Goal: Find specific fact

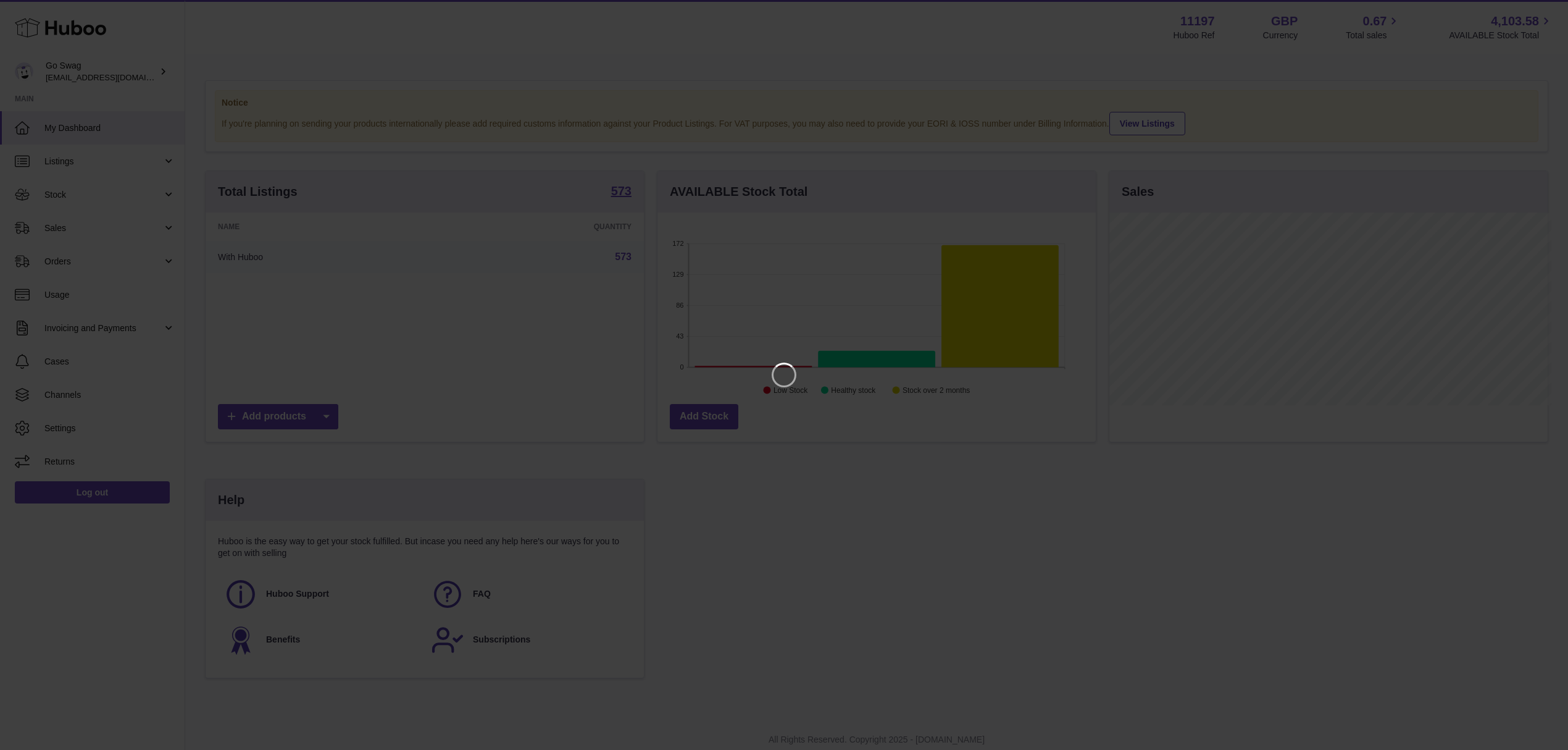
scroll to position [193, 442]
click at [1549, 9] on icon "Close" at bounding box center [1547, 10] width 9 height 9
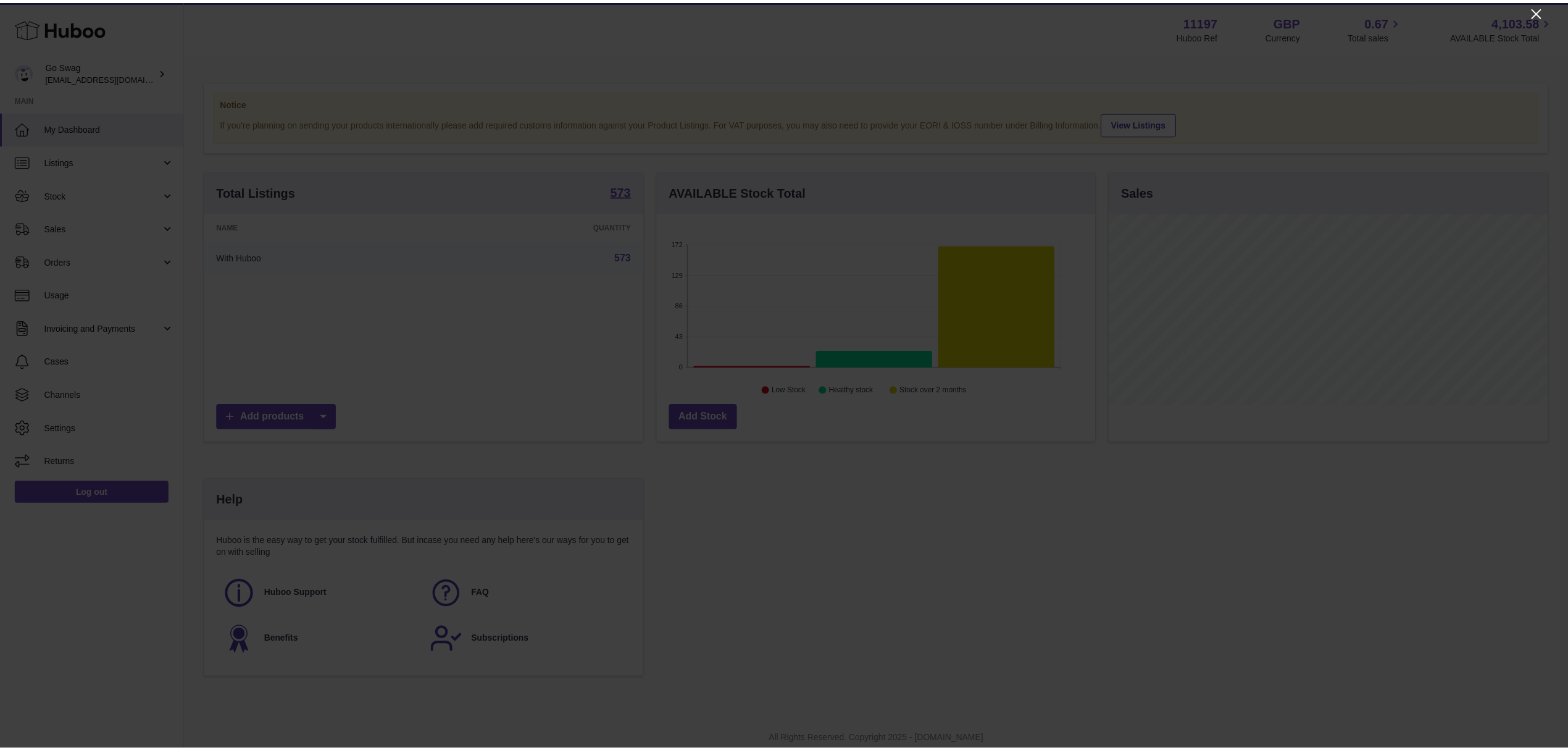
scroll to position [617470, 616875]
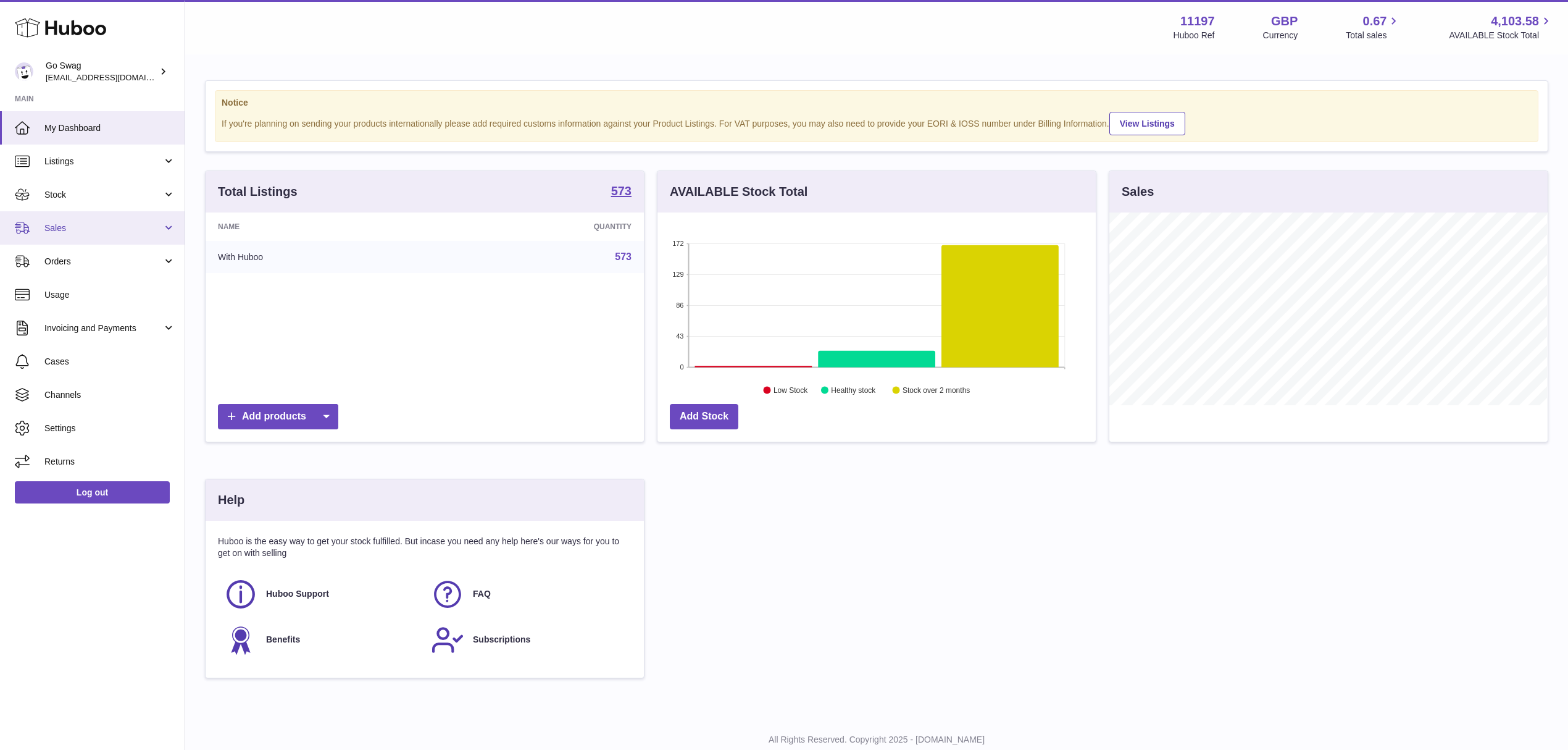
click at [52, 231] on span "Sales" at bounding box center [103, 228] width 118 height 12
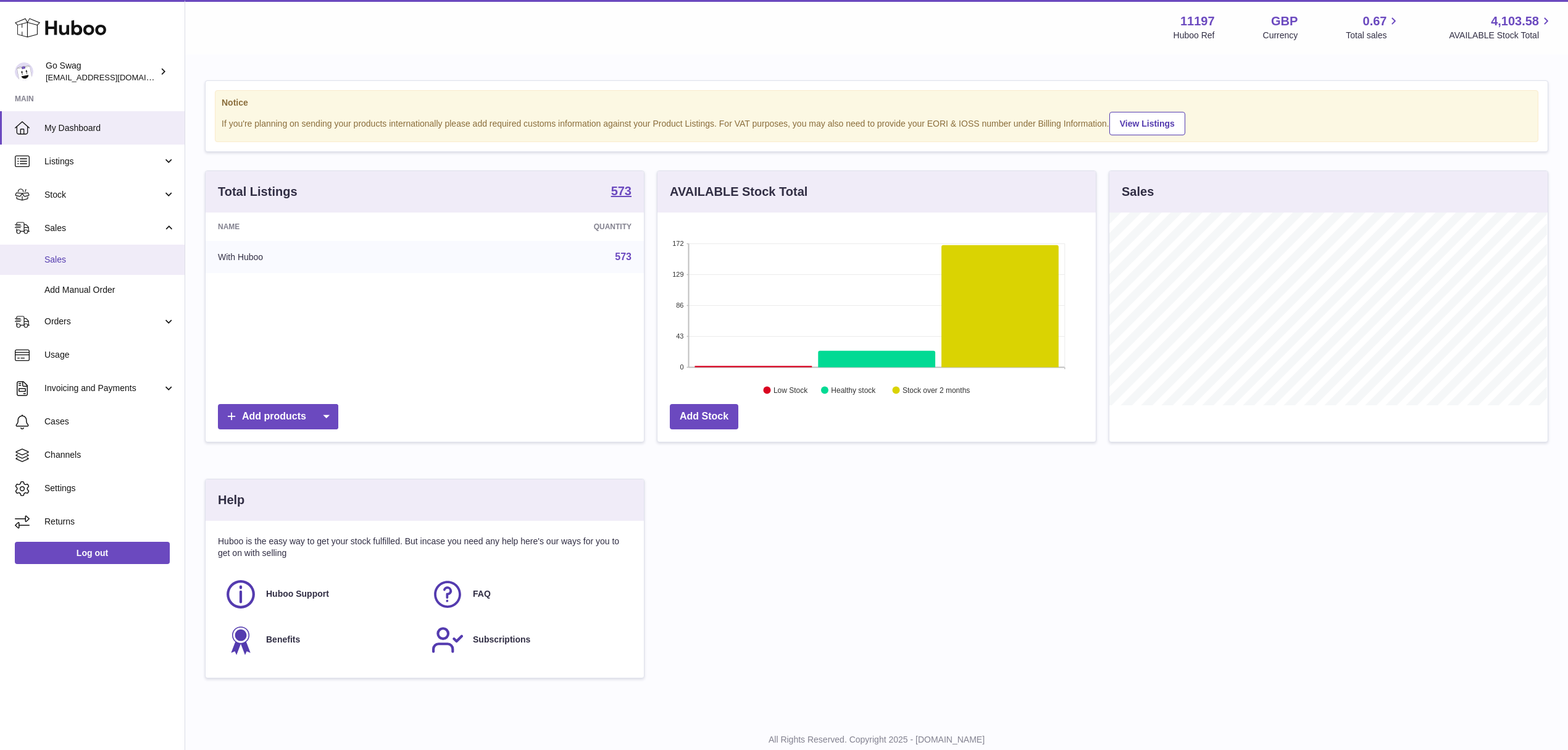
click at [59, 254] on span "Sales" at bounding box center [110, 260] width 131 height 12
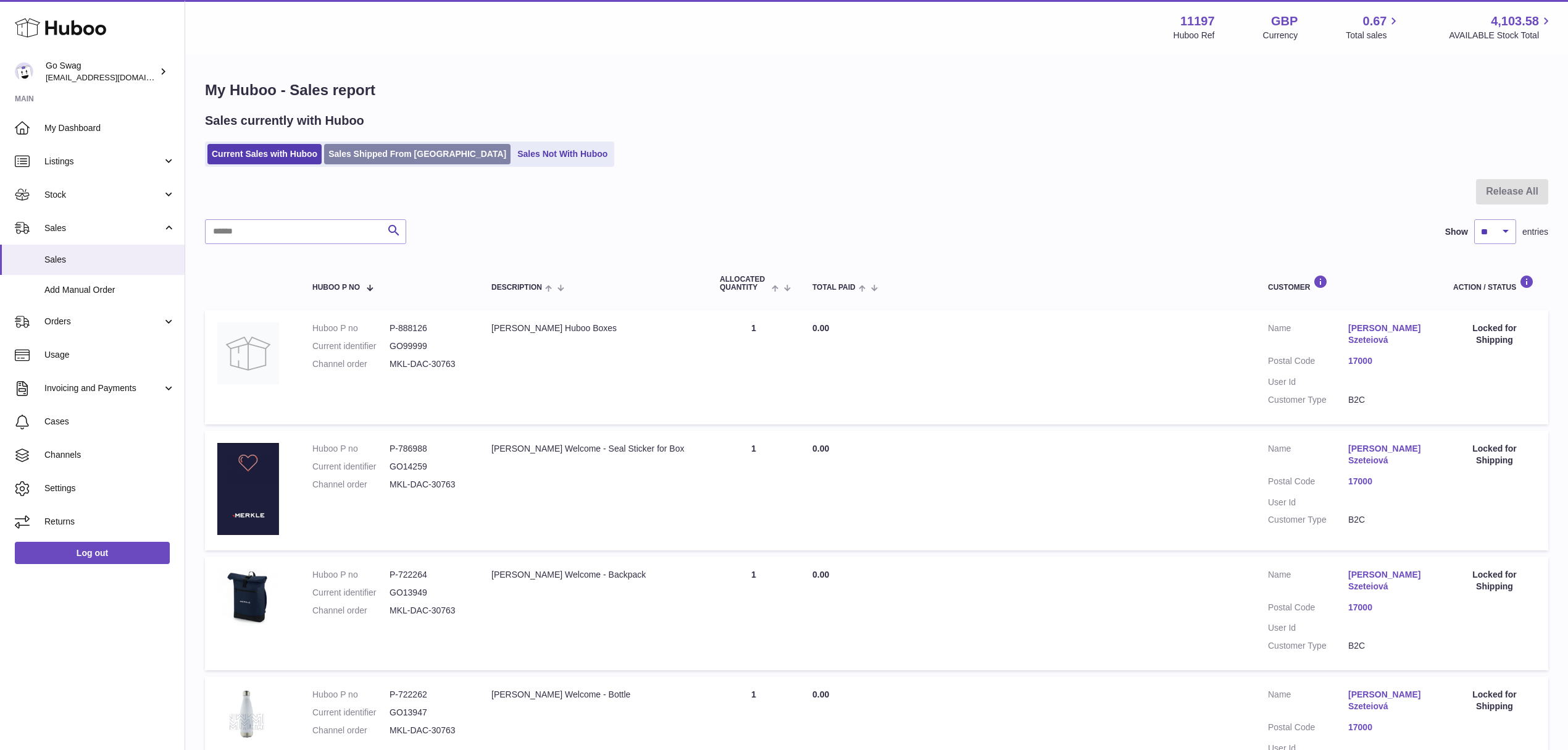
click at [372, 156] on link "Sales Shipped From Huboo" at bounding box center [417, 154] width 187 height 21
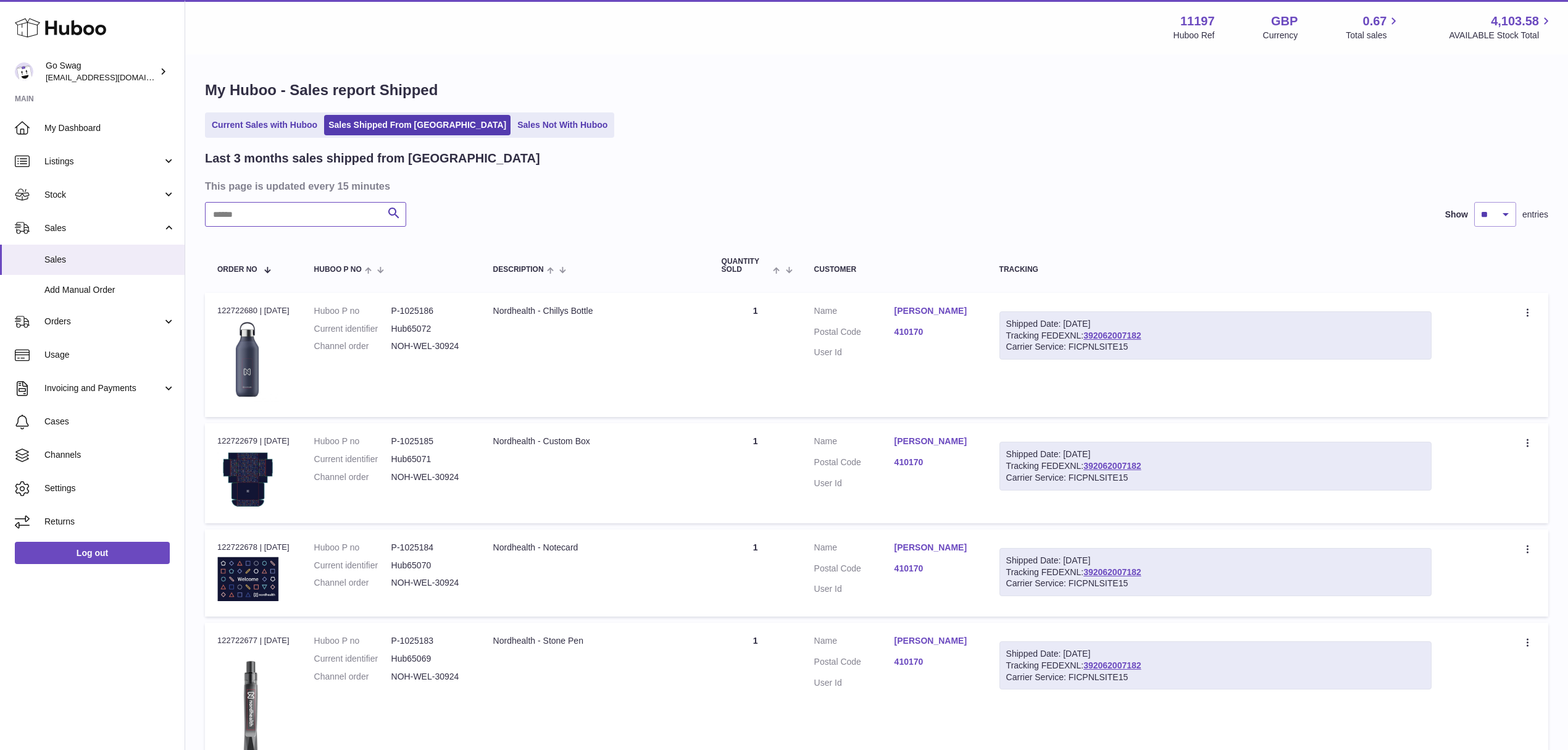
click at [240, 219] on input "text" at bounding box center [306, 214] width 201 height 25
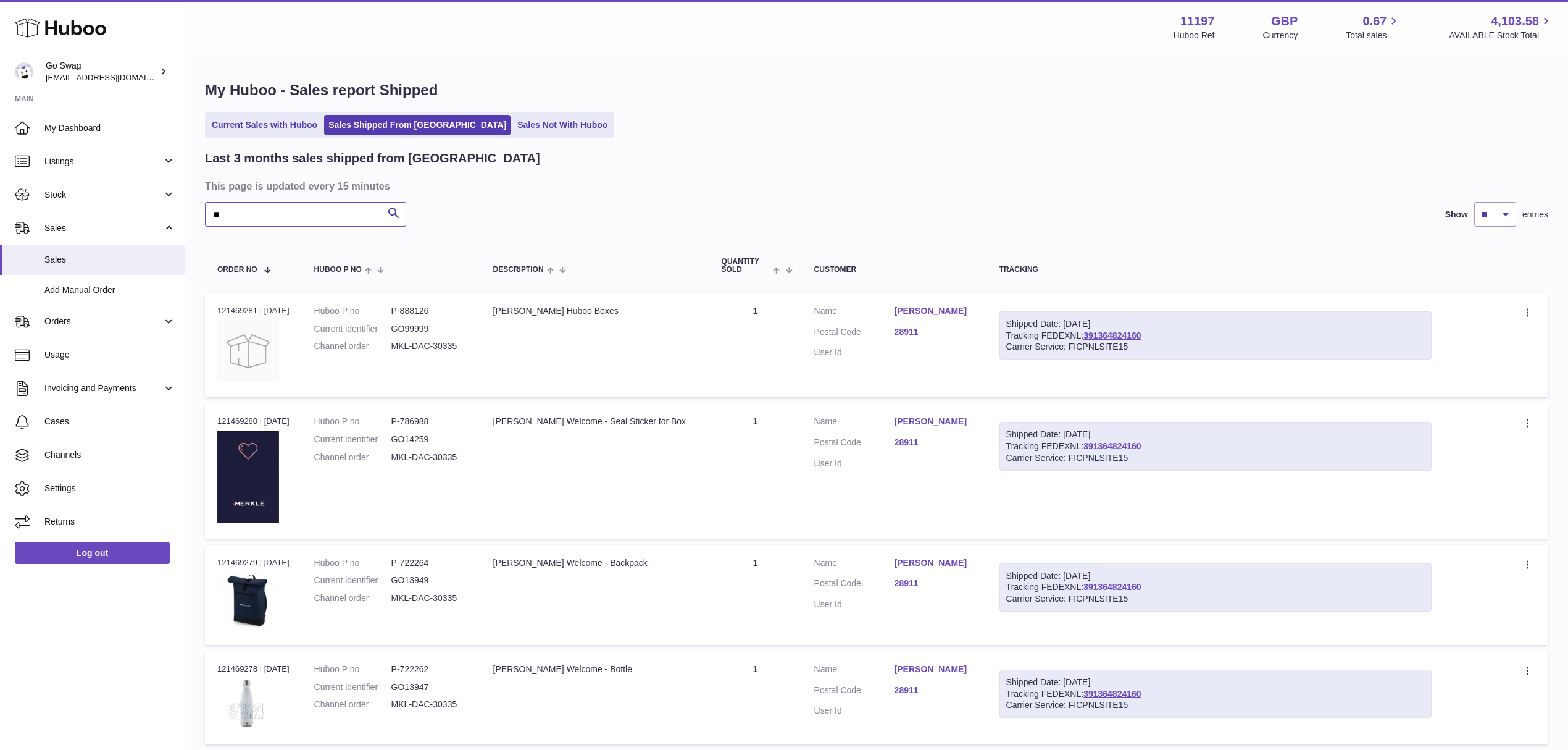
type input "*"
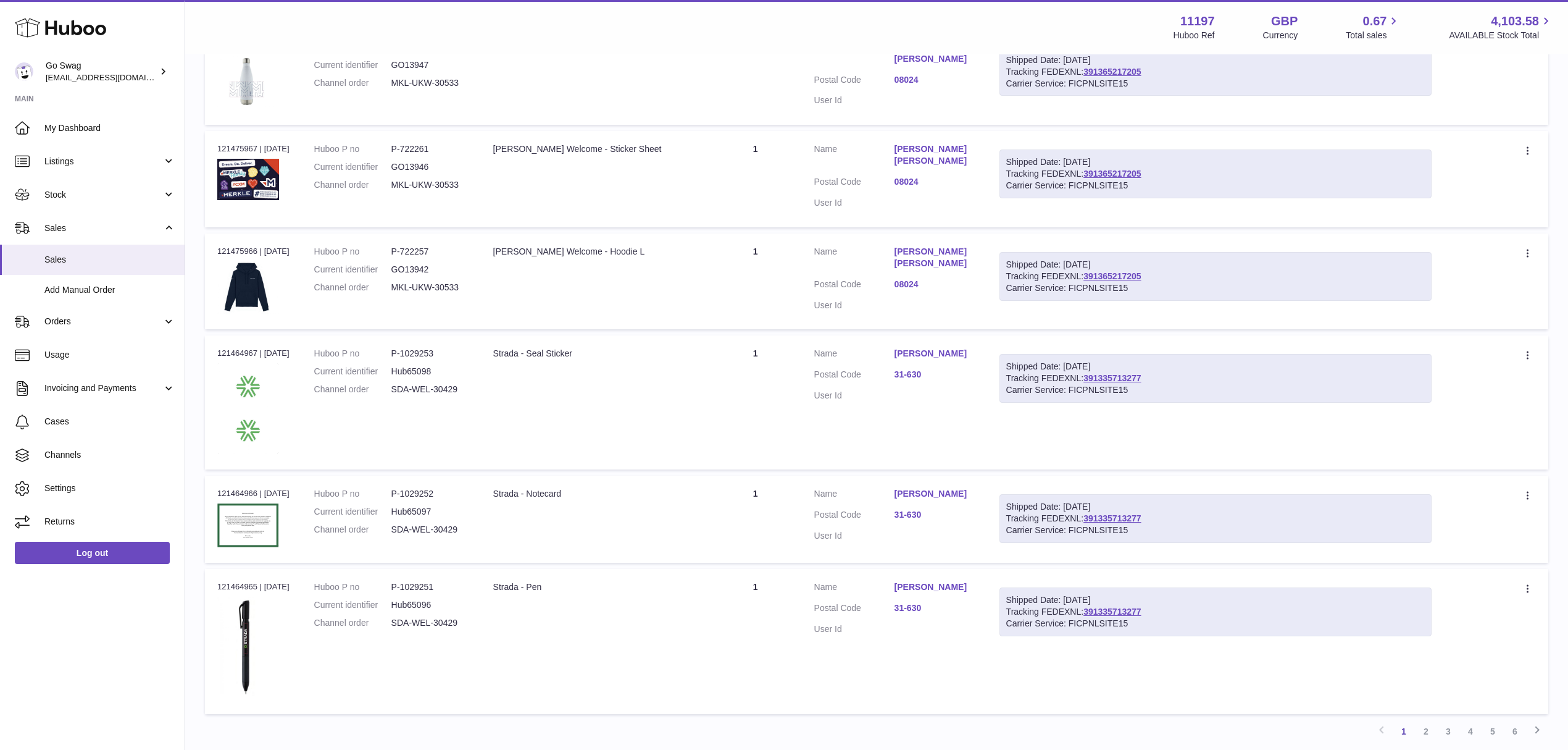
scroll to position [855, 0]
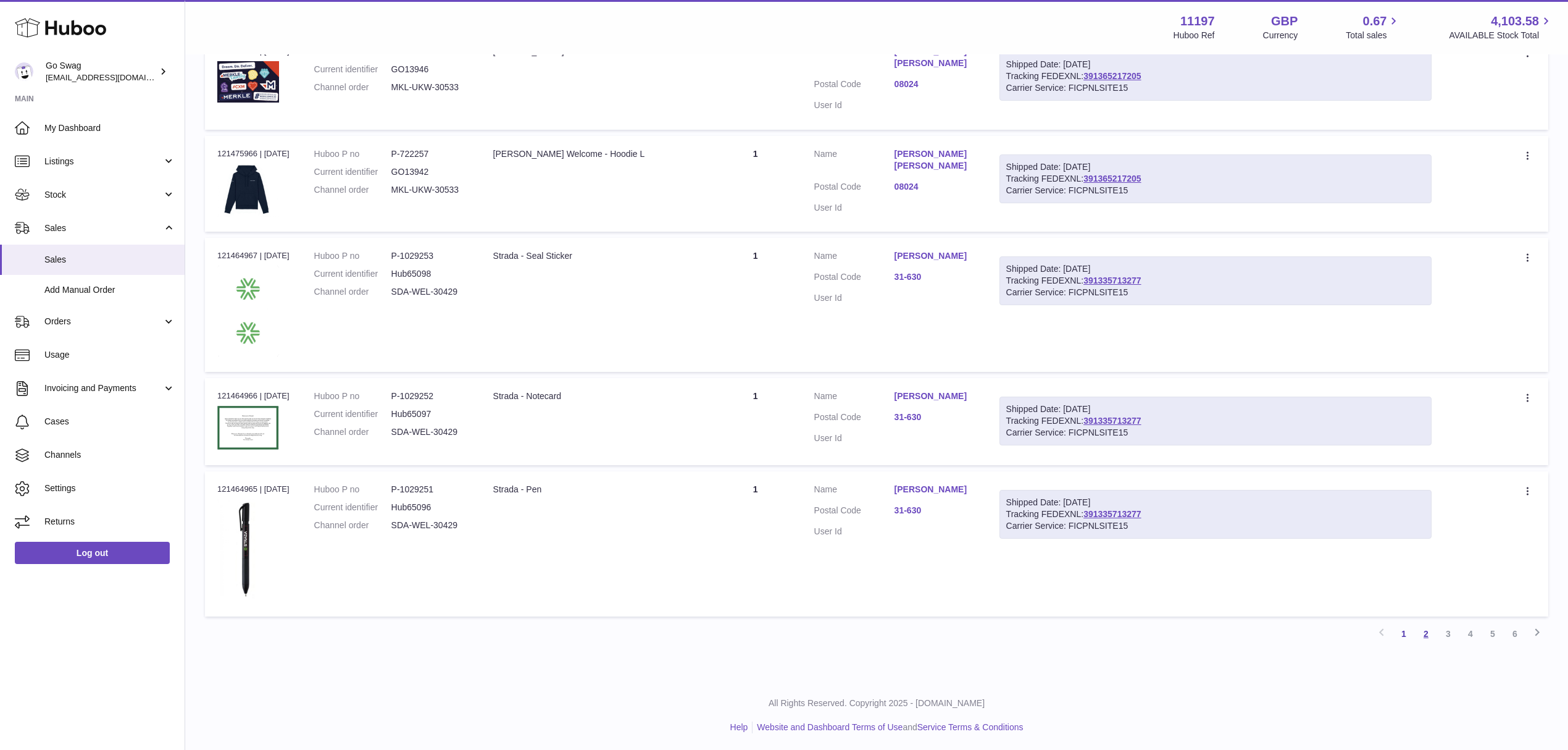
type input "***"
click at [1425, 630] on link "2" at bounding box center [1426, 634] width 22 height 22
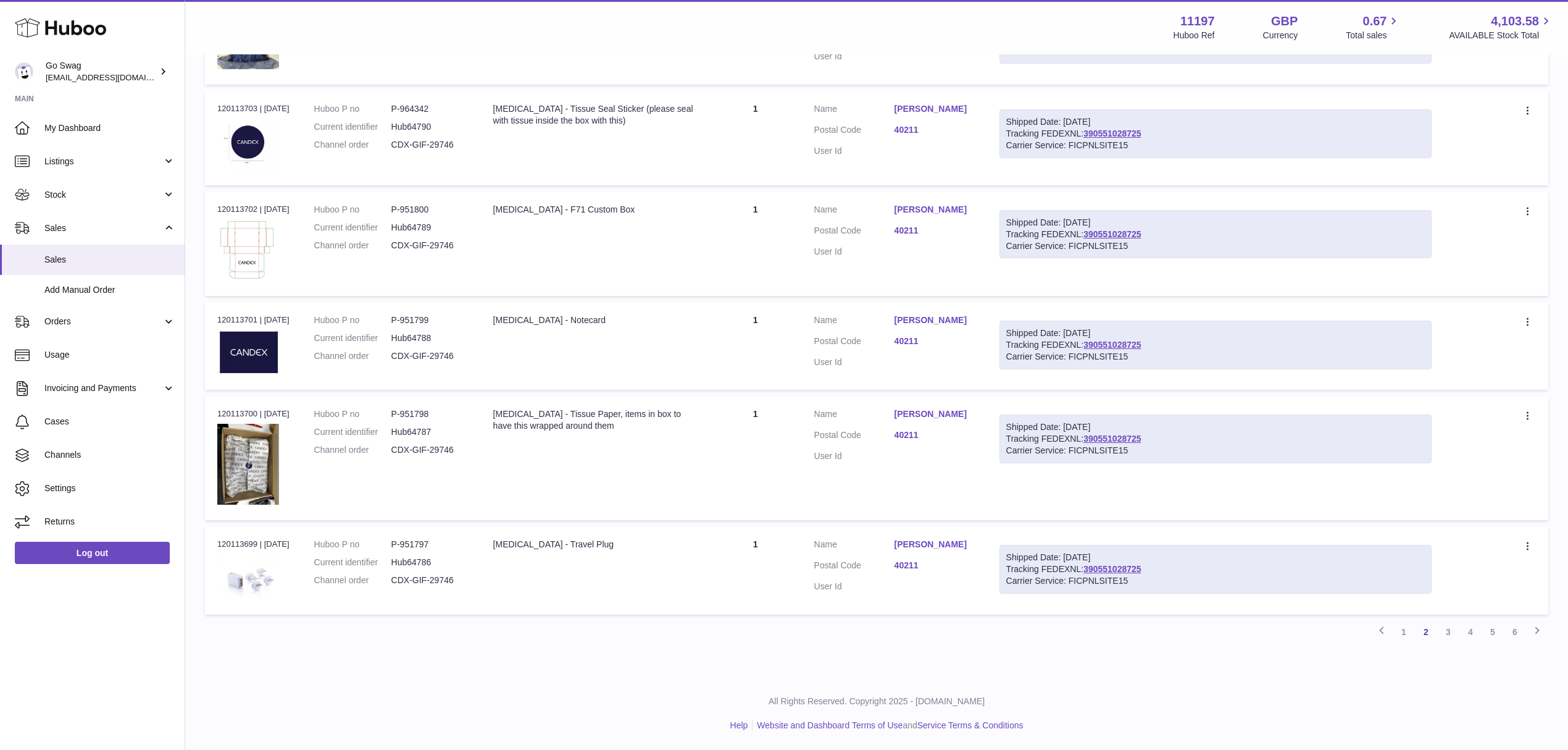
scroll to position [834, 0]
click at [1437, 635] on link "3" at bounding box center [1448, 632] width 22 height 22
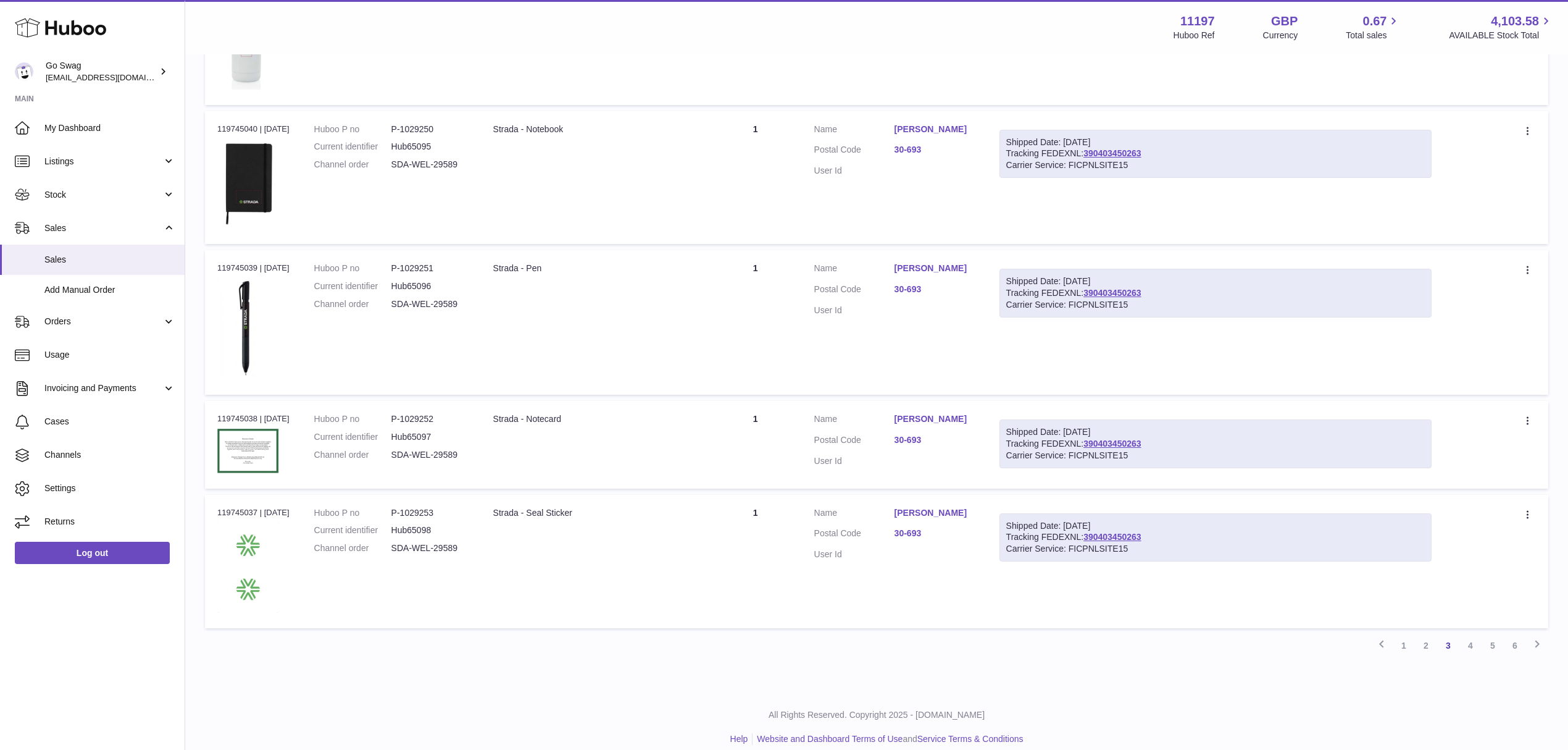
scroll to position [956, 0]
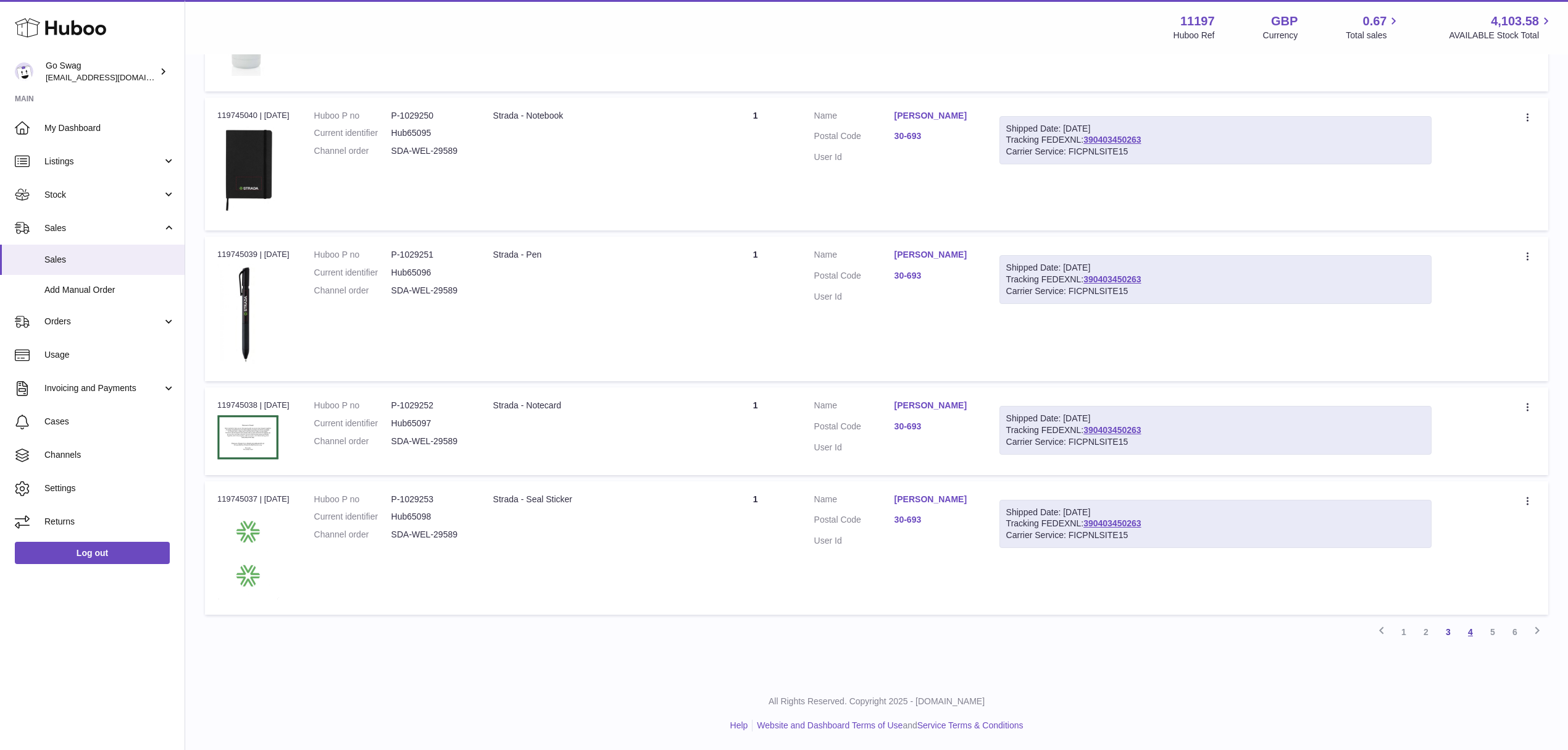
click at [1468, 633] on link "4" at bounding box center [1471, 632] width 22 height 22
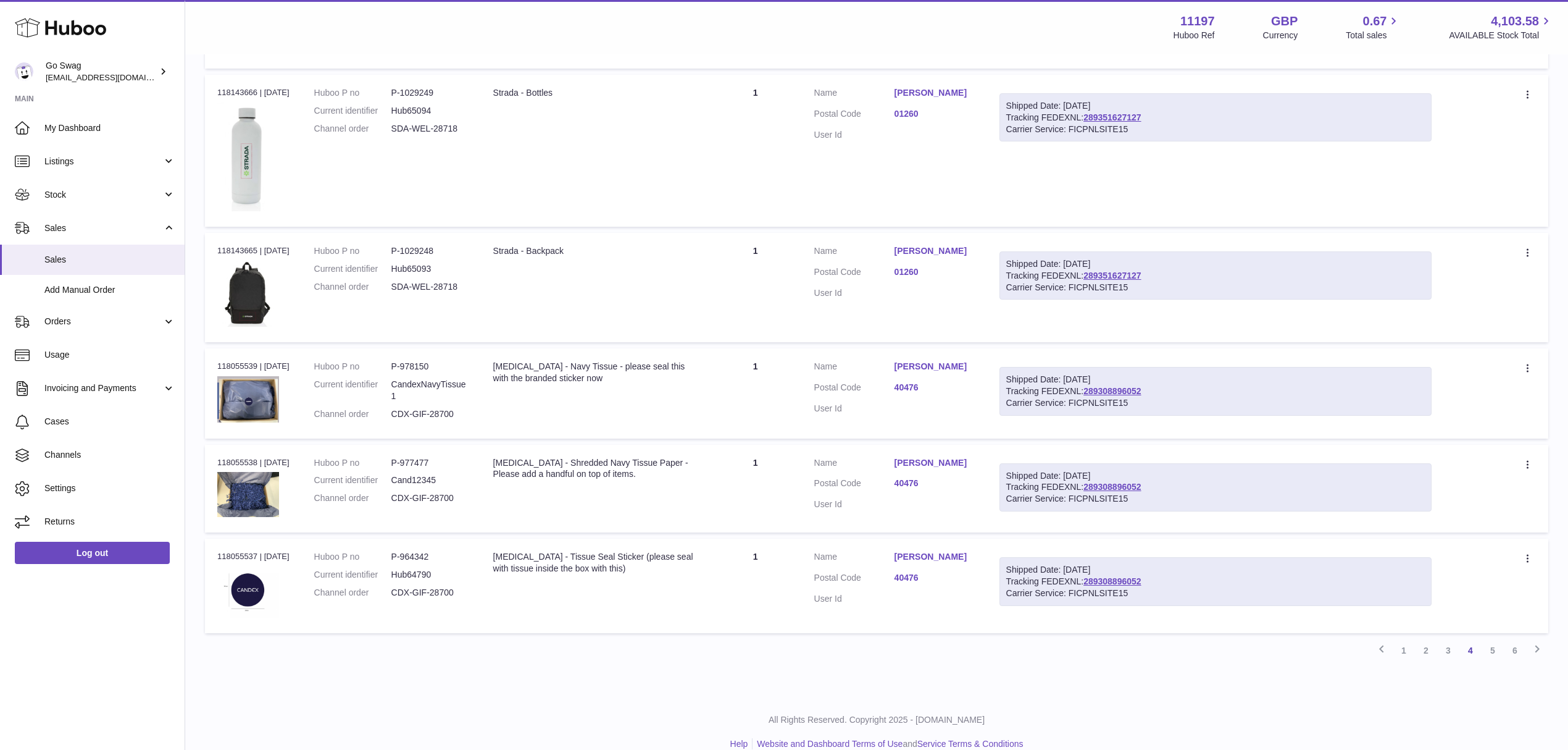
scroll to position [869, 0]
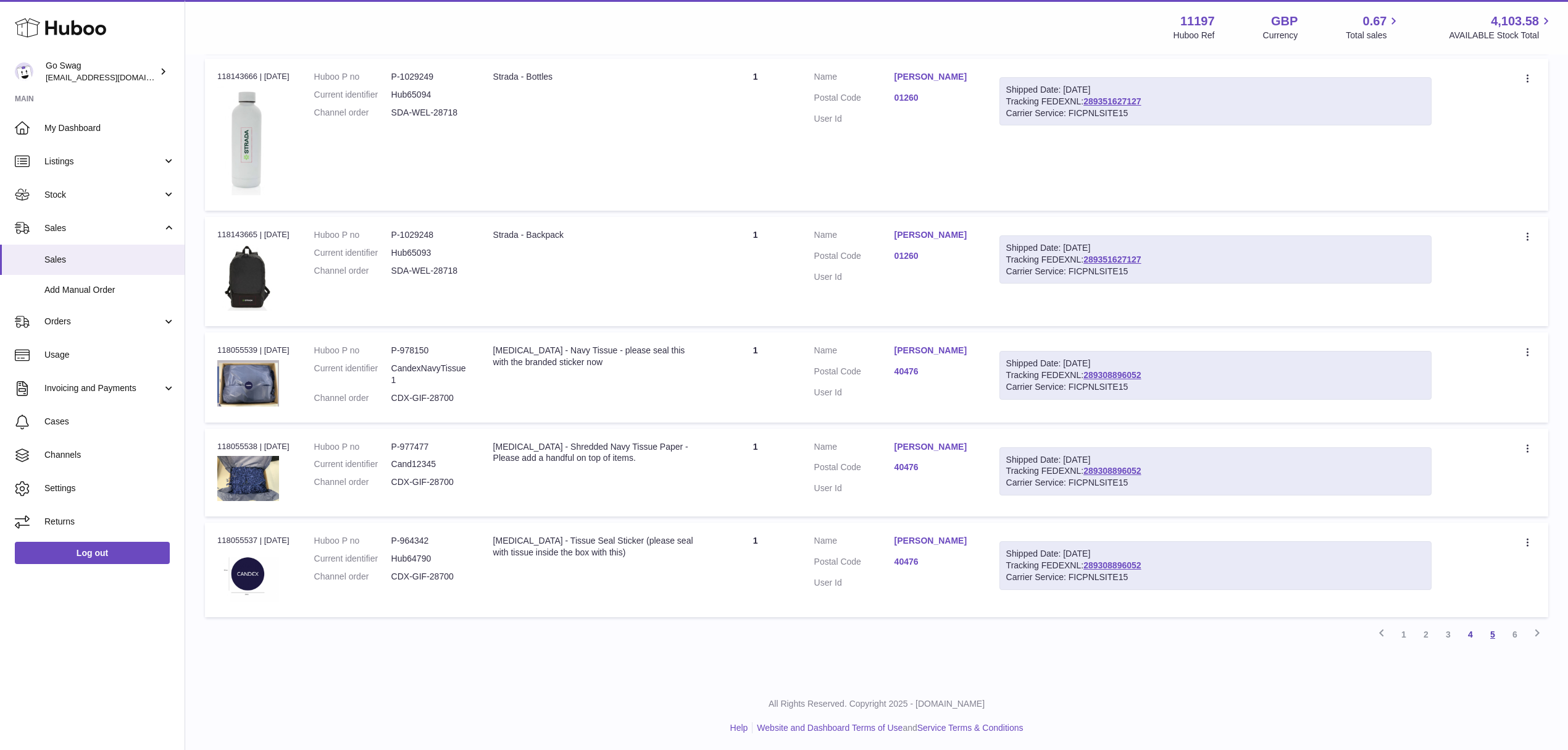
click at [1492, 635] on link "5" at bounding box center [1493, 635] width 22 height 22
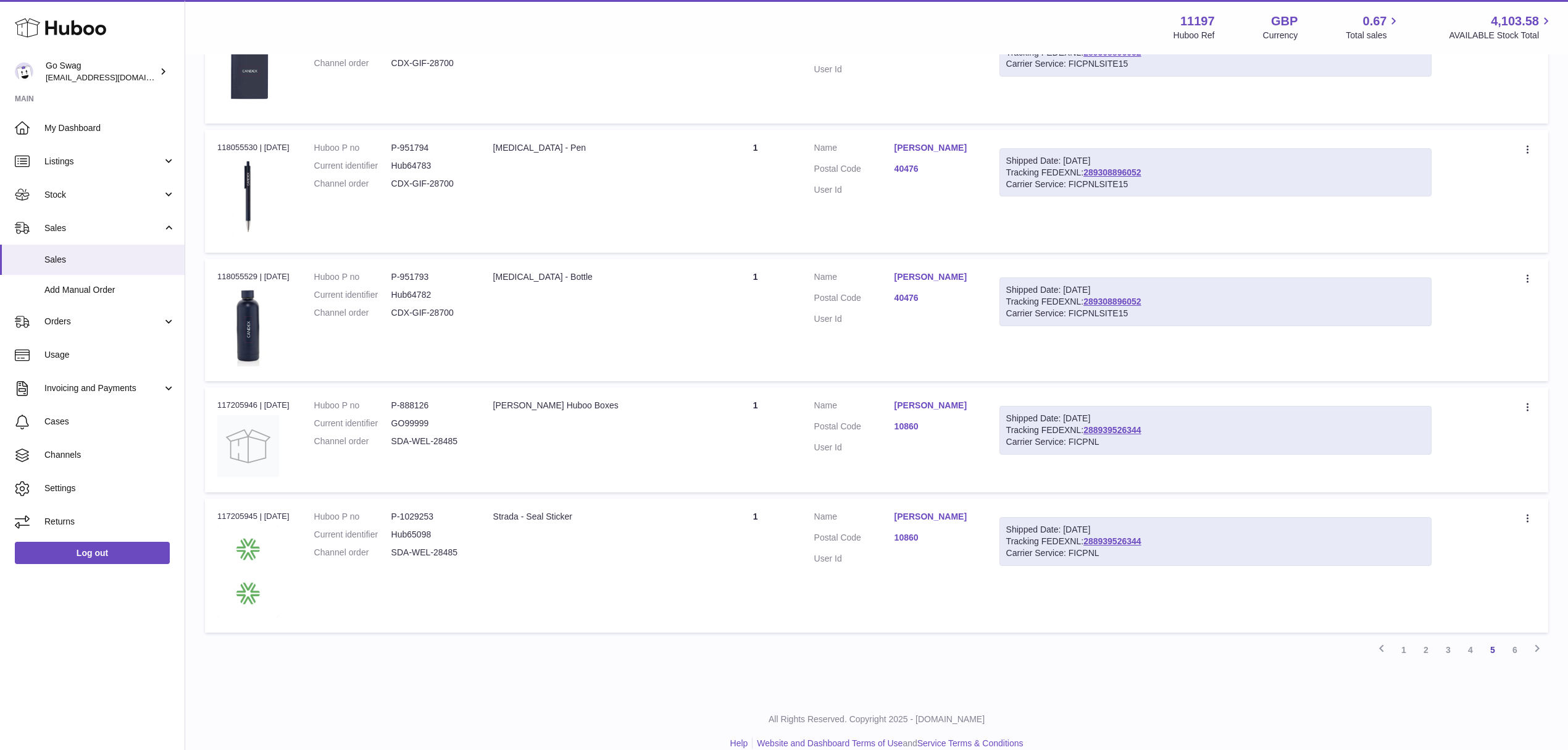
scroll to position [827, 0]
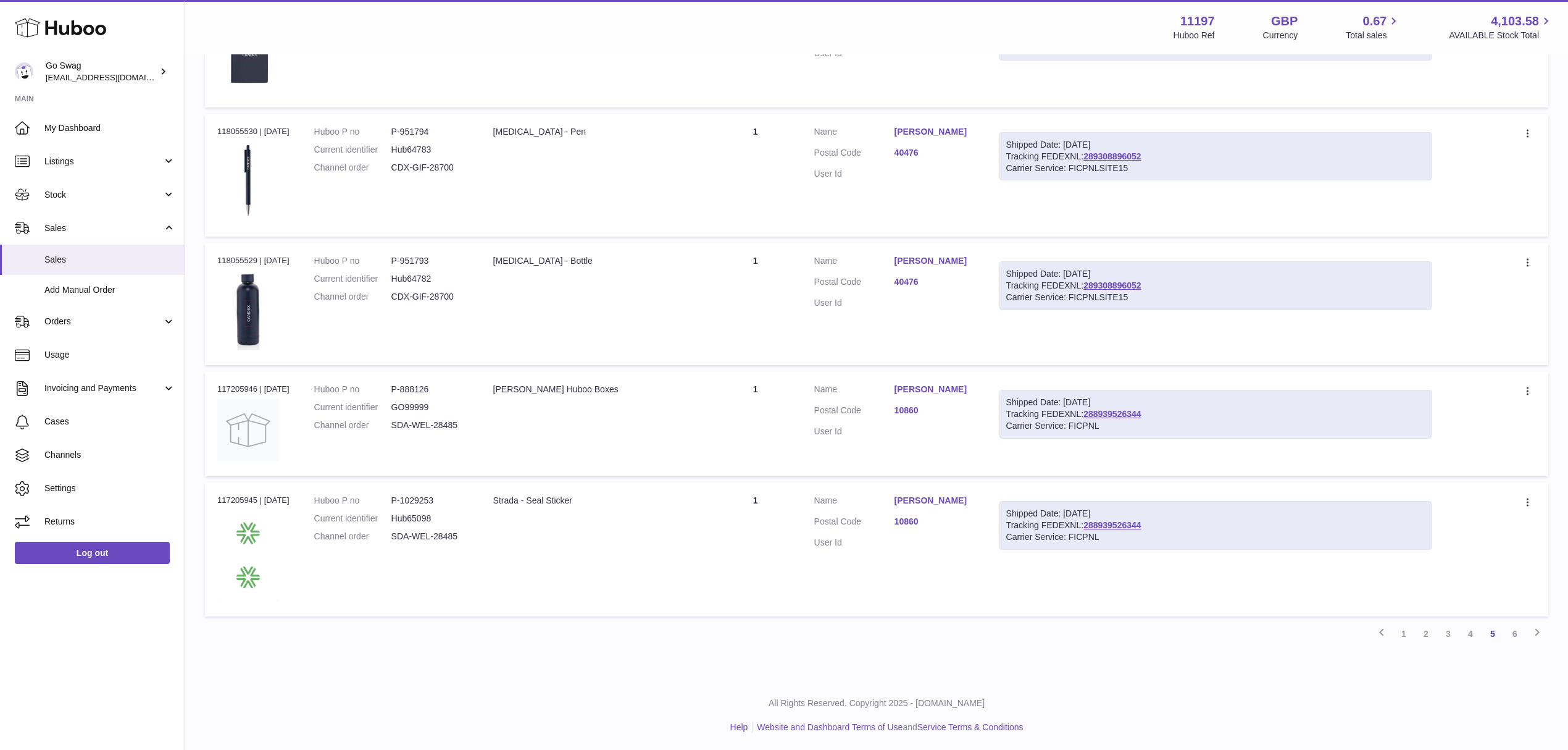
click at [1519, 630] on link "6" at bounding box center [1515, 634] width 22 height 22
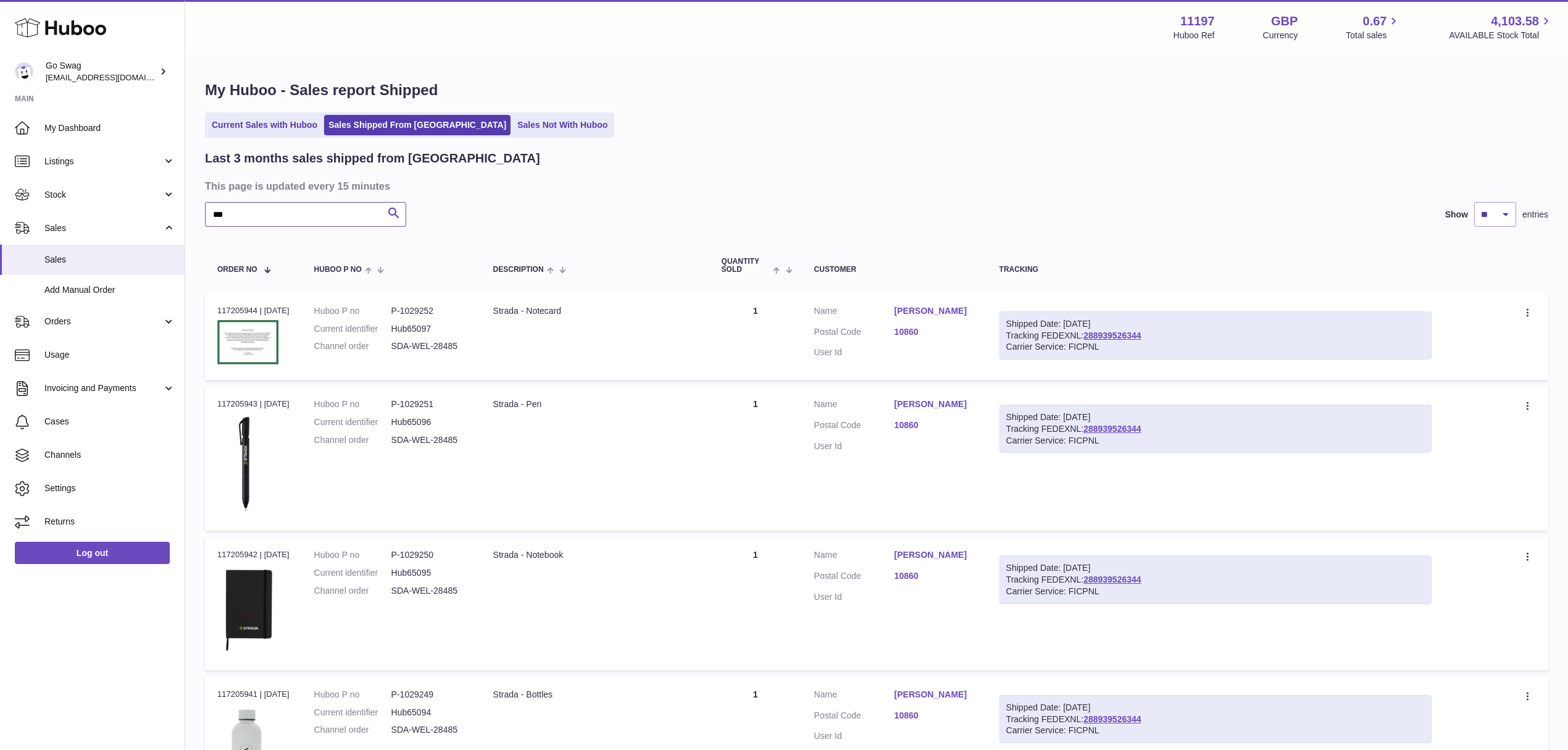
drag, startPoint x: 233, startPoint y: 213, endPoint x: 208, endPoint y: 213, distance: 25.0
click at [208, 213] on input "***" at bounding box center [306, 214] width 201 height 25
click at [68, 198] on span "Stock" at bounding box center [103, 195] width 118 height 12
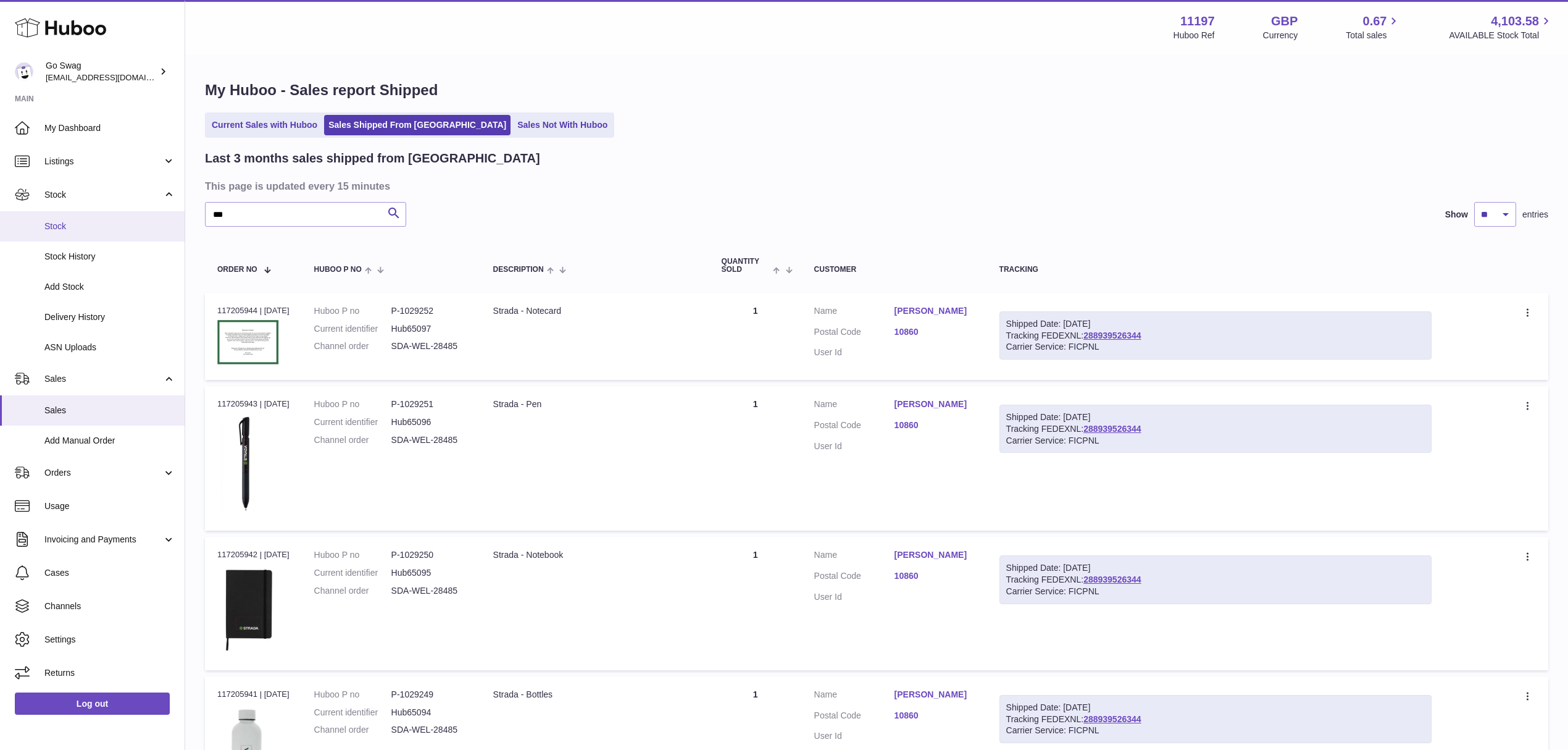
click at [65, 223] on span "Stock" at bounding box center [110, 226] width 131 height 12
click at [62, 156] on span "Listings" at bounding box center [103, 162] width 118 height 12
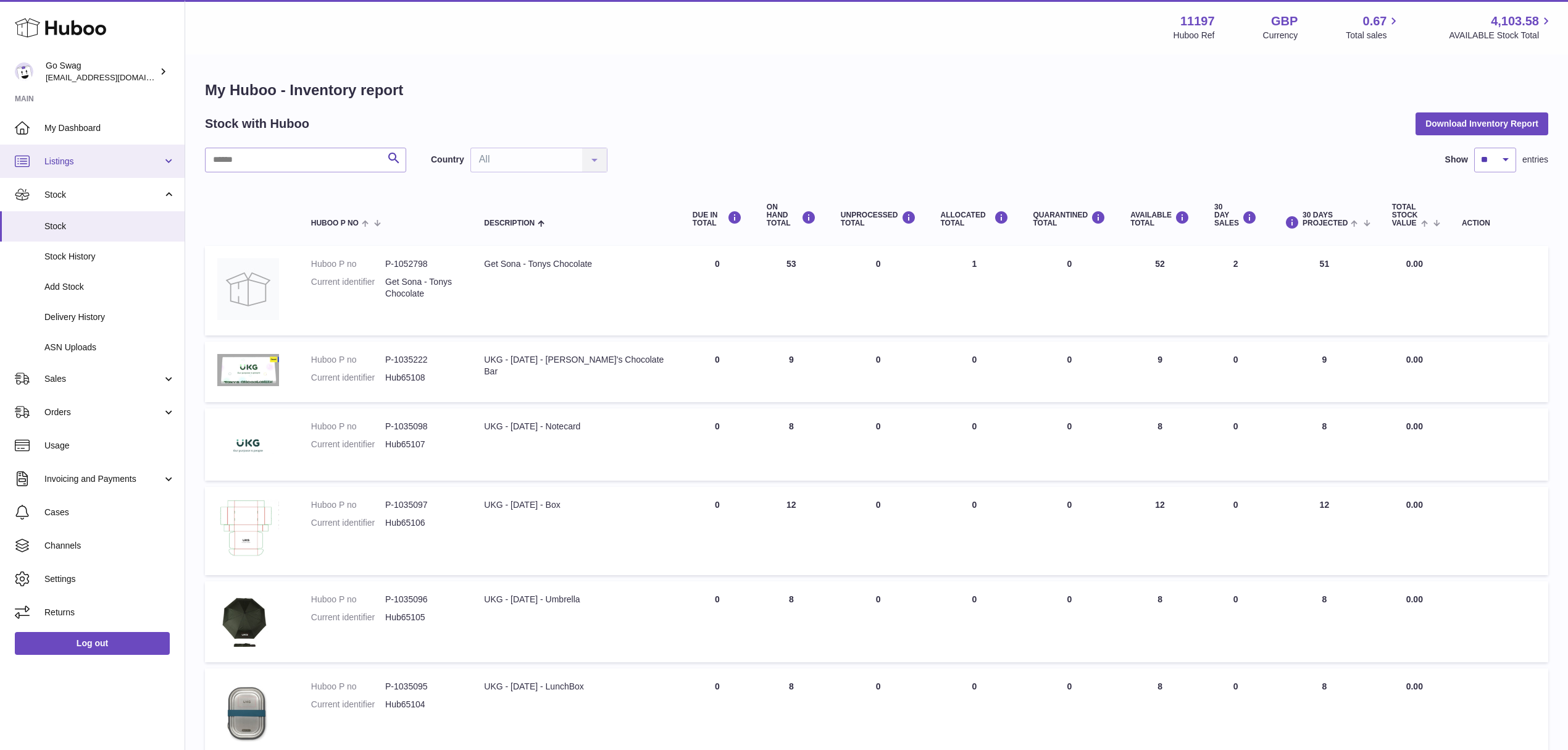
click at [74, 164] on span "Listings" at bounding box center [103, 162] width 118 height 12
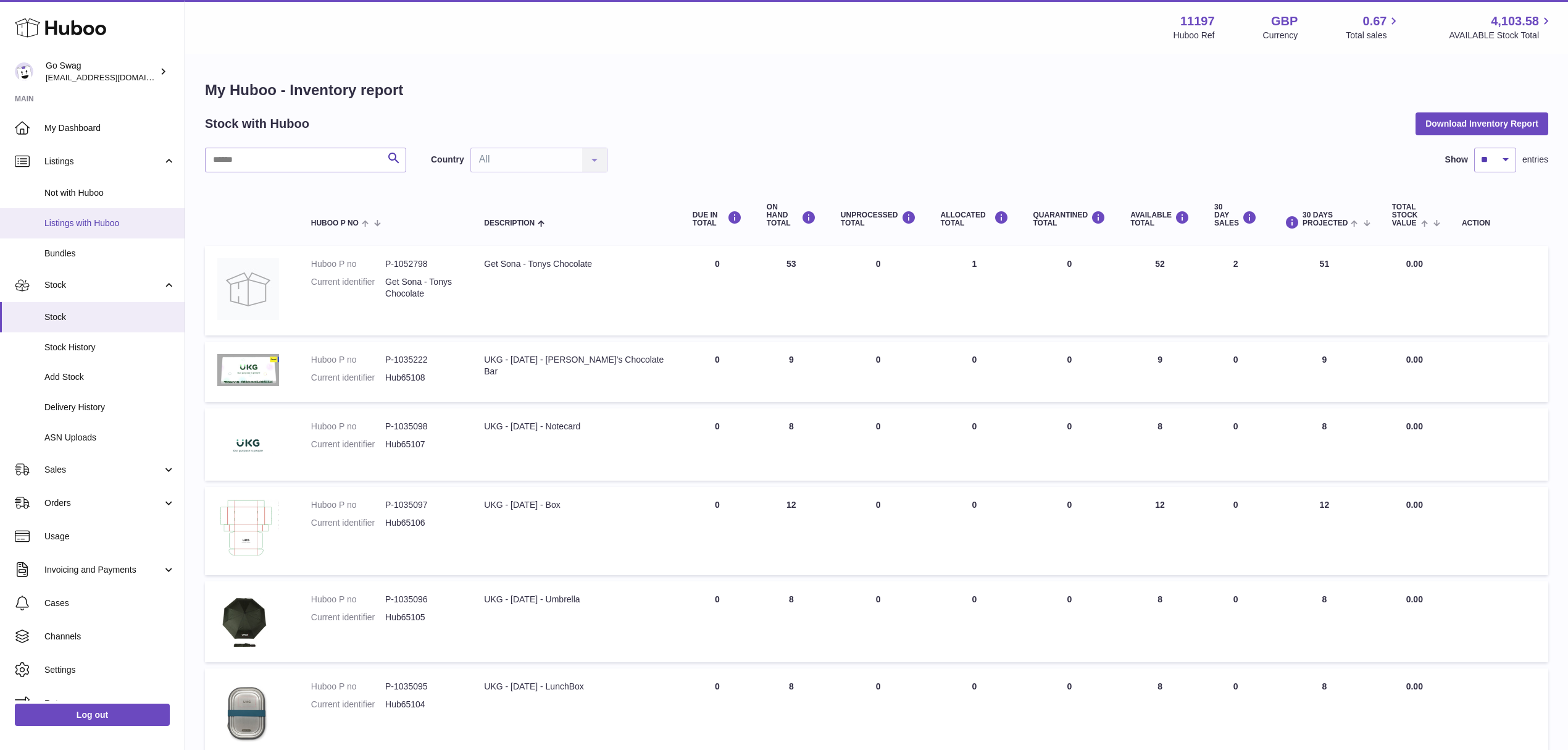
click at [73, 222] on span "Listings with Huboo" at bounding box center [110, 223] width 131 height 12
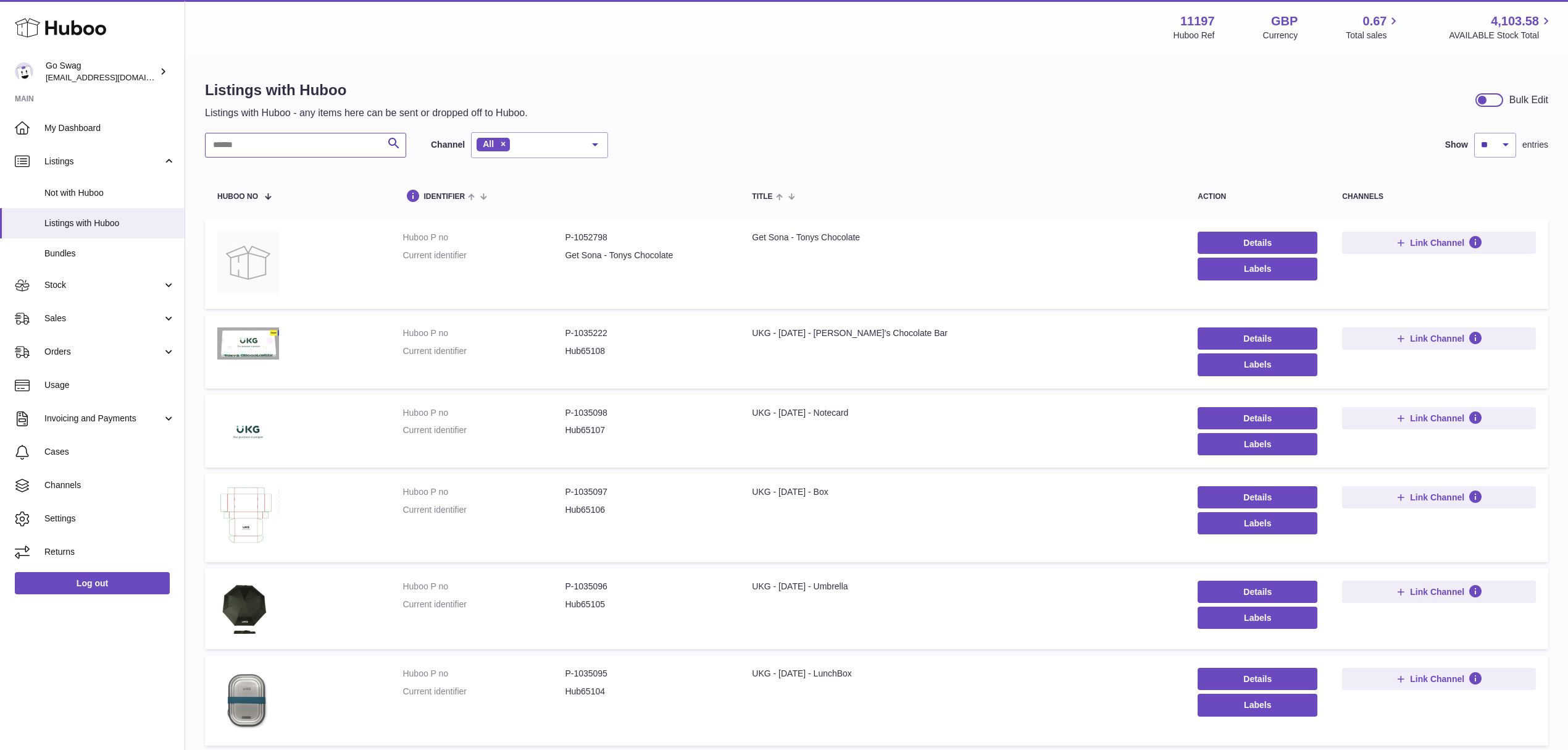
click at [270, 145] on input "text" at bounding box center [306, 145] width 201 height 25
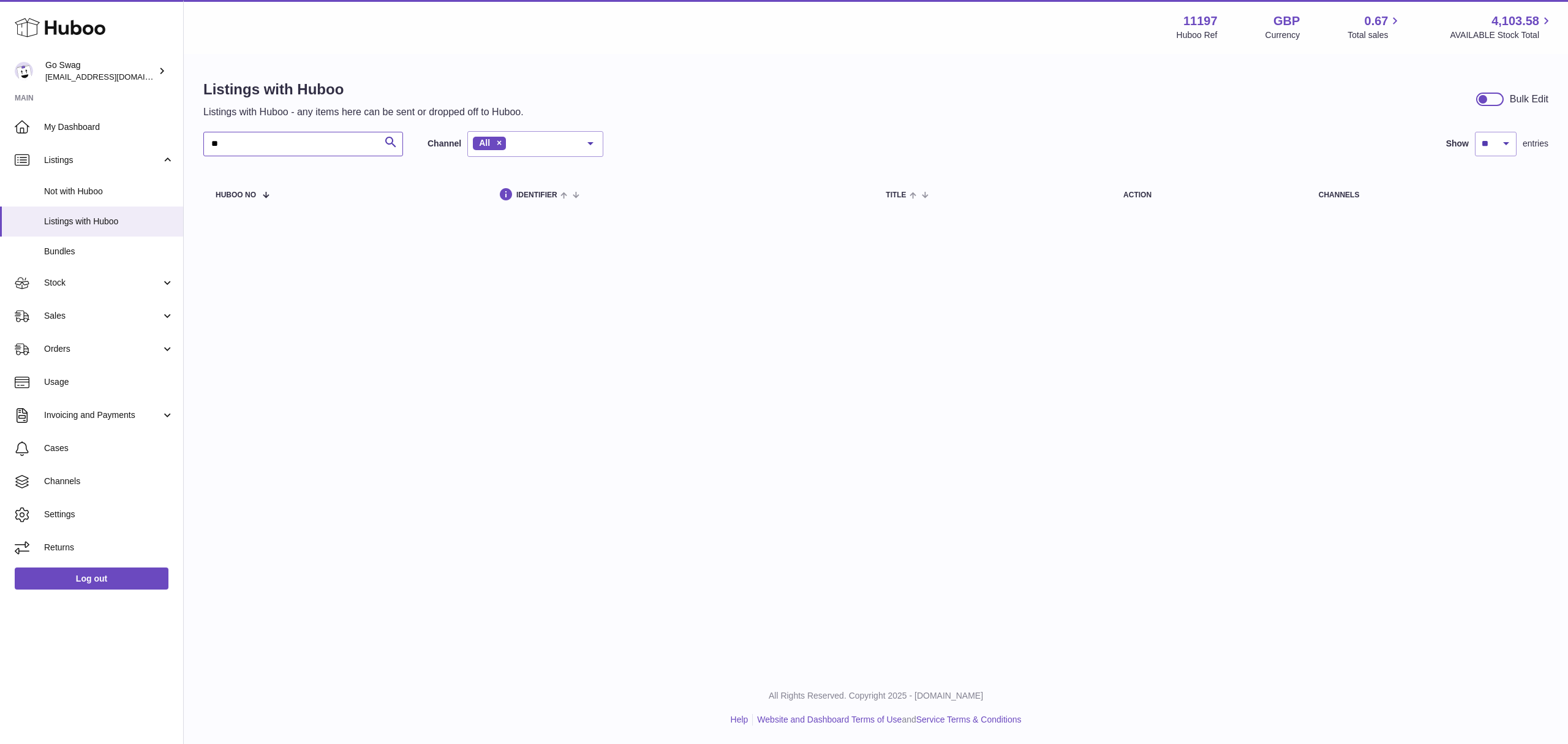
type input "*"
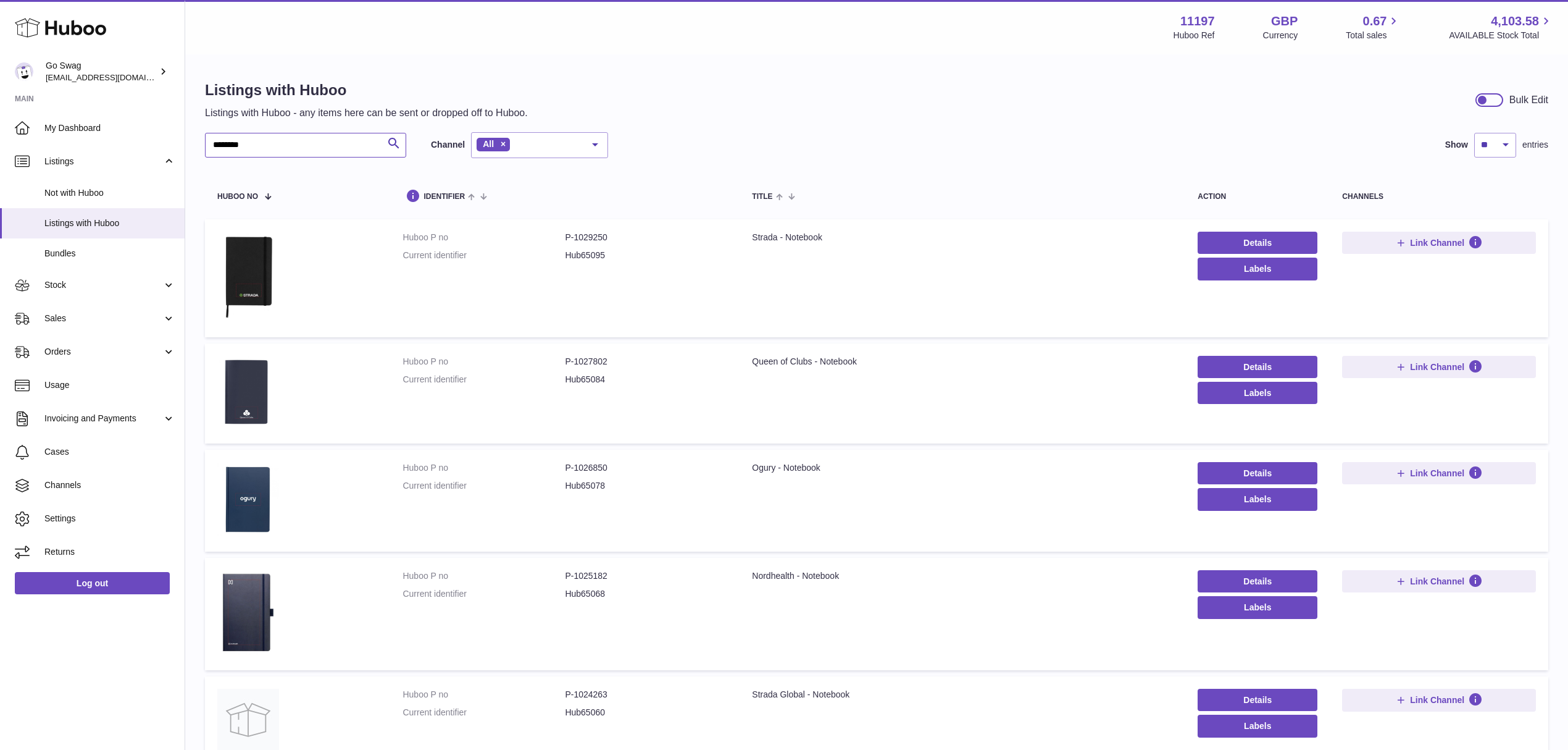
type input "********"
click at [599, 466] on dd "P-1026850" at bounding box center [645, 468] width 163 height 12
copy dd "1026850"
click at [929, 493] on td "Title Ogury - Notebook" at bounding box center [962, 500] width 446 height 102
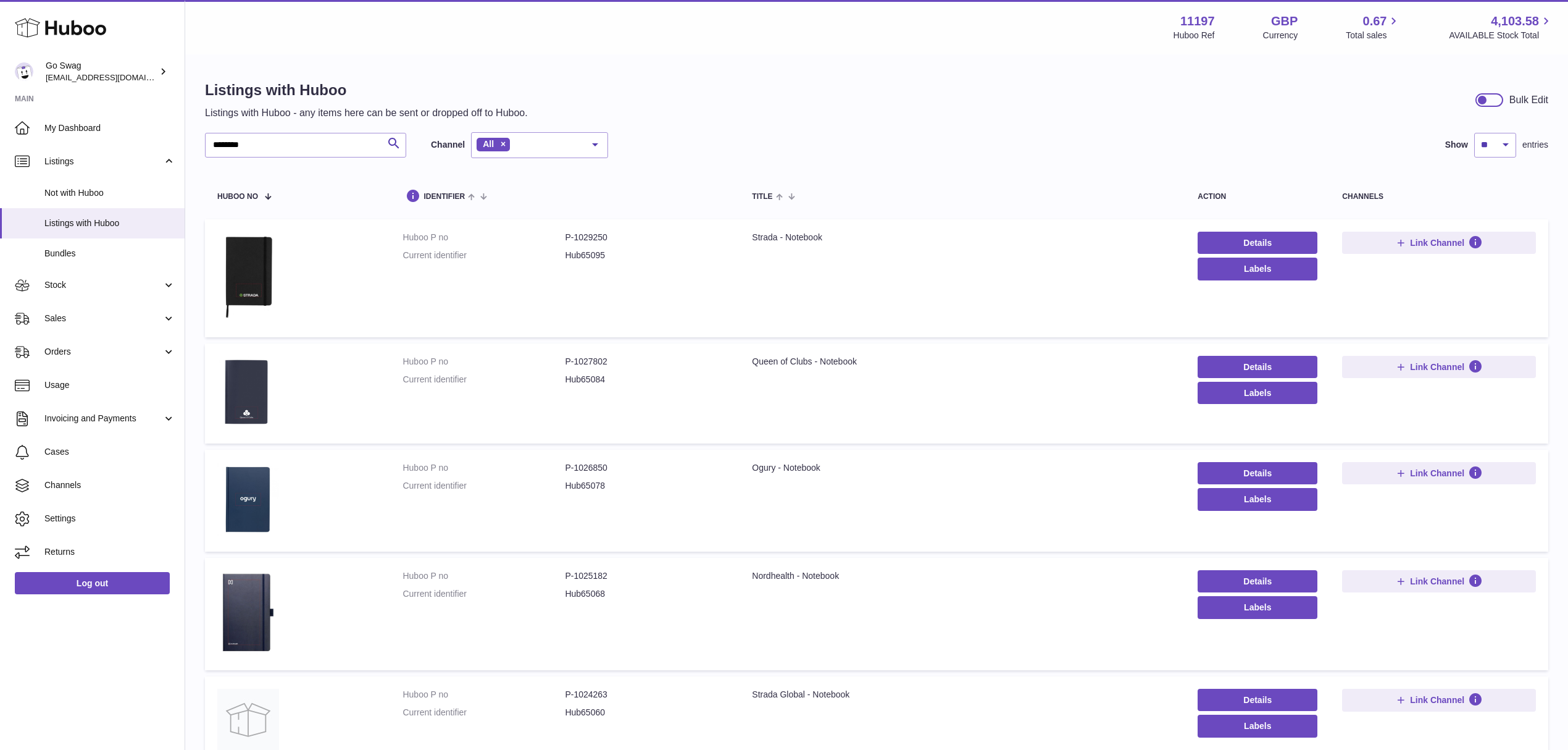
click at [583, 464] on dd "P-1026850" at bounding box center [645, 468] width 163 height 12
copy dd "1026850"
click at [589, 471] on dd "P-1026850" at bounding box center [645, 468] width 163 height 12
click at [589, 470] on dd "P-1026850" at bounding box center [645, 468] width 163 height 12
